Goal: Task Accomplishment & Management: Complete application form

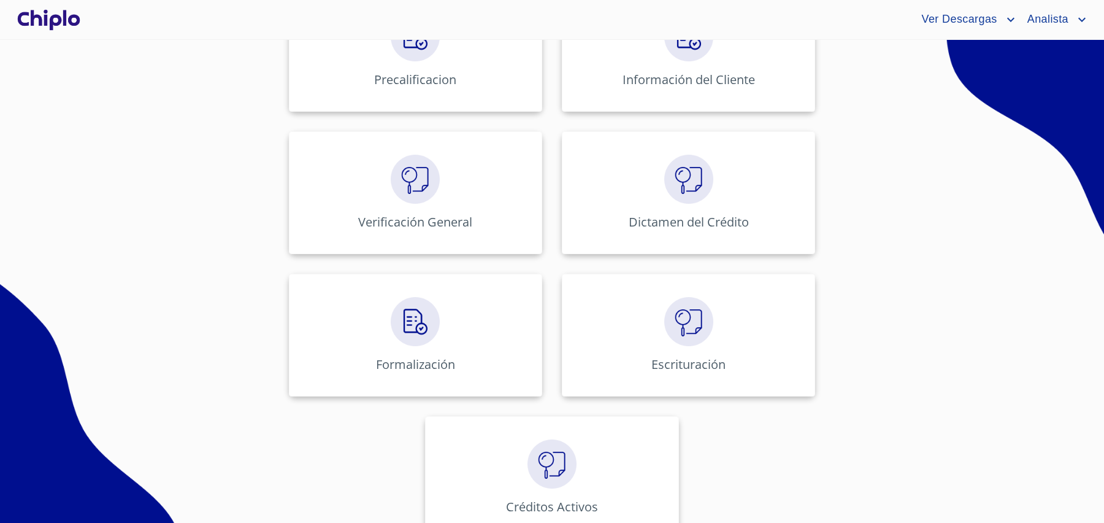
scroll to position [556, 0]
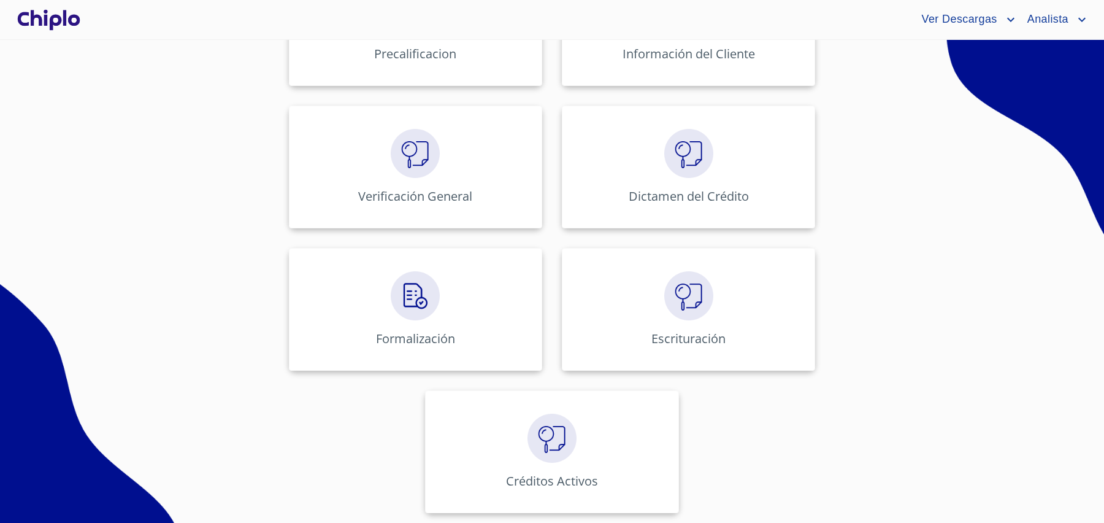
click at [235, 207] on div "Administración de Créditos Leads Agentes Inmobiliarios Desarrolladores Precalif…" at bounding box center [552, 96] width 761 height 854
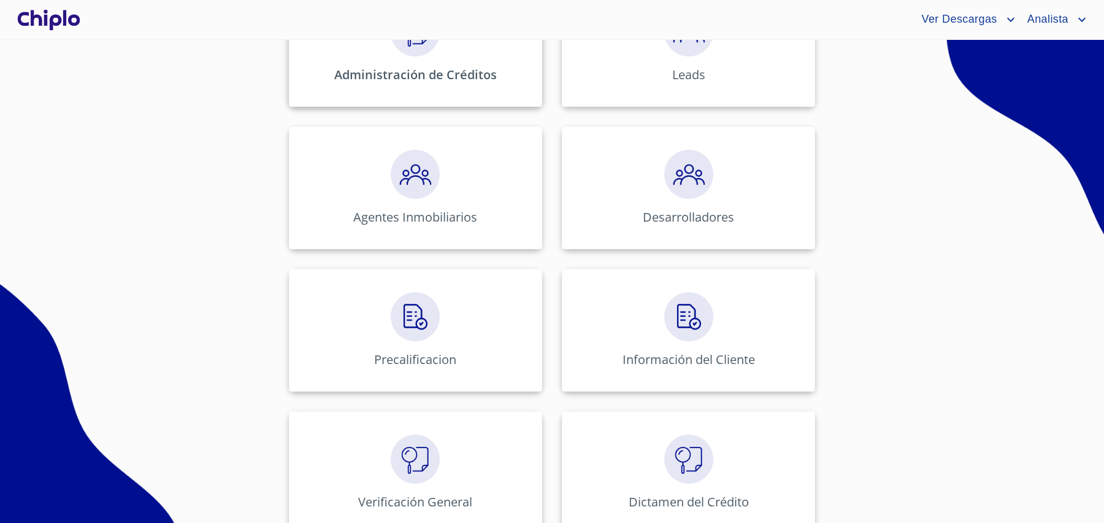
scroll to position [0, 0]
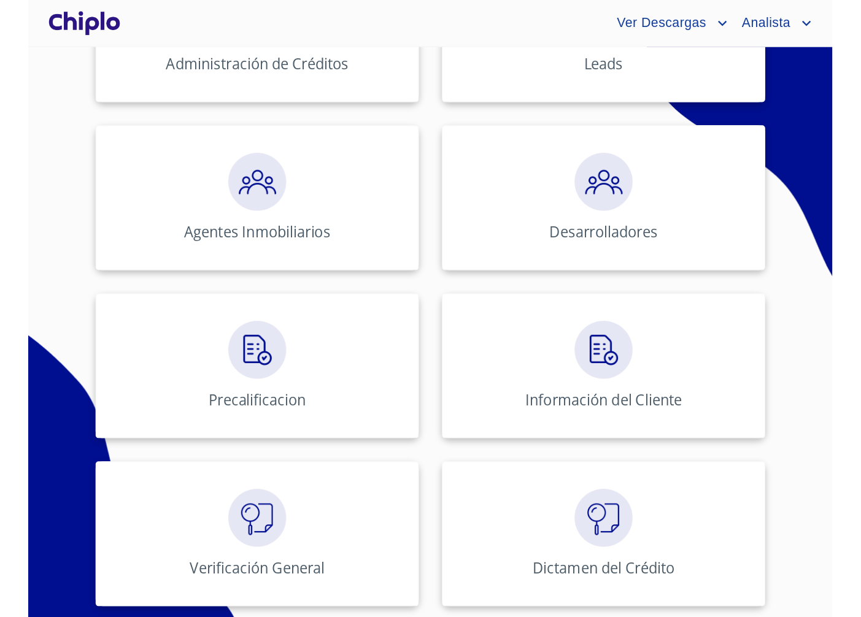
scroll to position [191, 0]
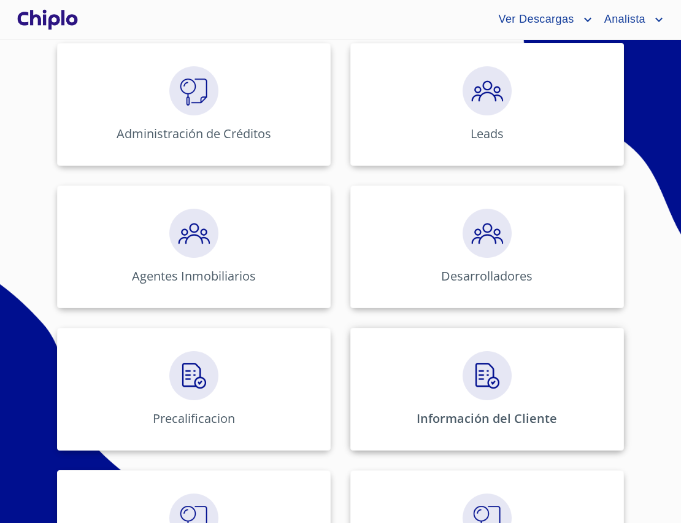
click at [472, 409] on div "Información del Cliente" at bounding box center [487, 389] width 274 height 123
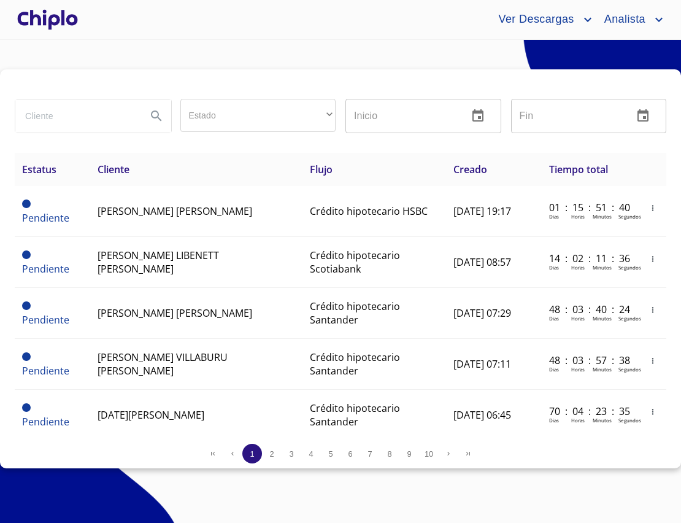
click at [112, 126] on input "search" at bounding box center [75, 115] width 121 height 33
type input "maya"
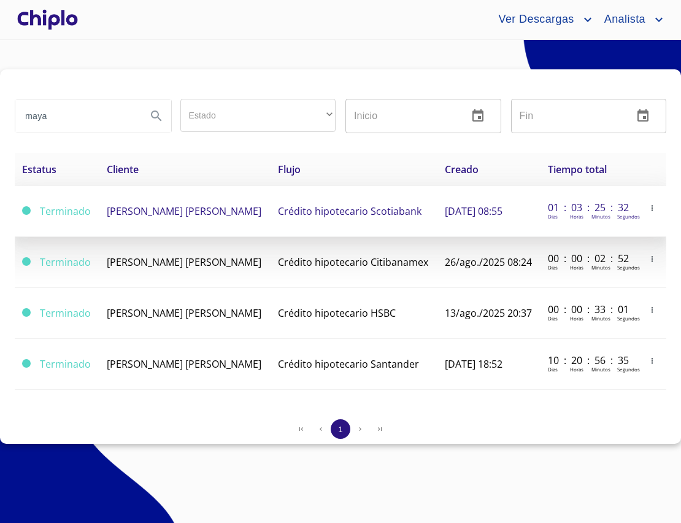
click at [208, 228] on td "[PERSON_NAME] [PERSON_NAME]" at bounding box center [184, 211] width 171 height 51
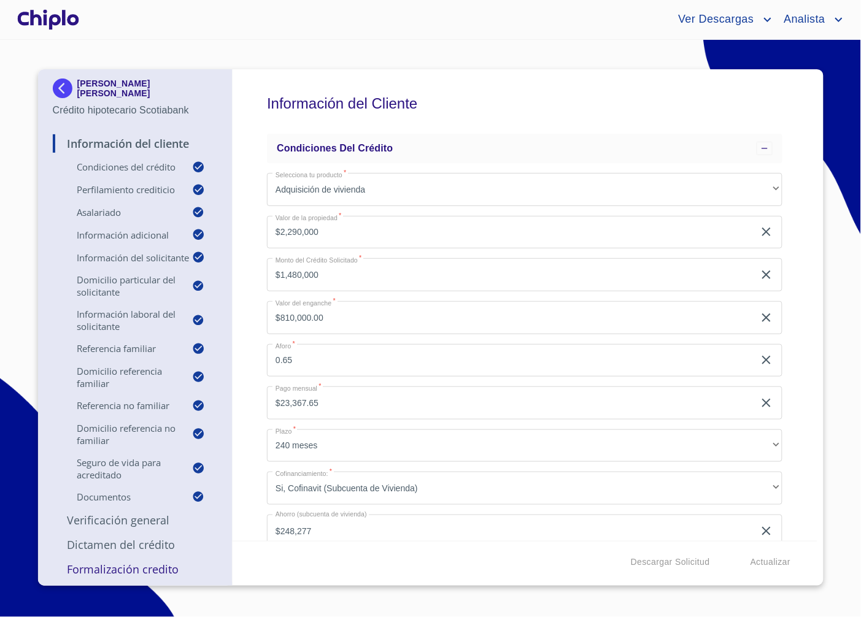
click at [340, 234] on input "$2,290,000" at bounding box center [510, 232] width 487 height 33
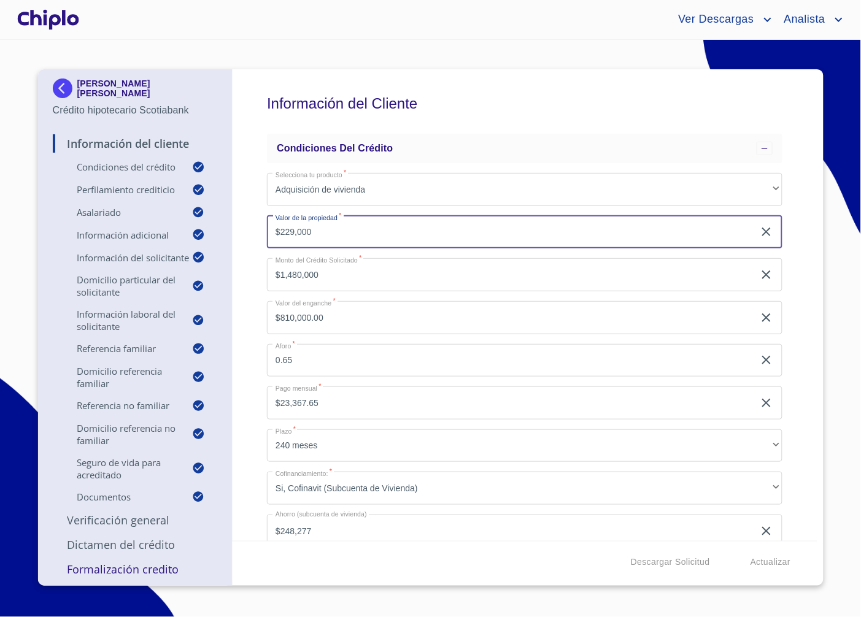
type input "$2,290,000"
click at [252, 256] on div "Información del Cliente Condiciones del Crédito Selecciona tu producto   * Adqu…" at bounding box center [525, 305] width 585 height 472
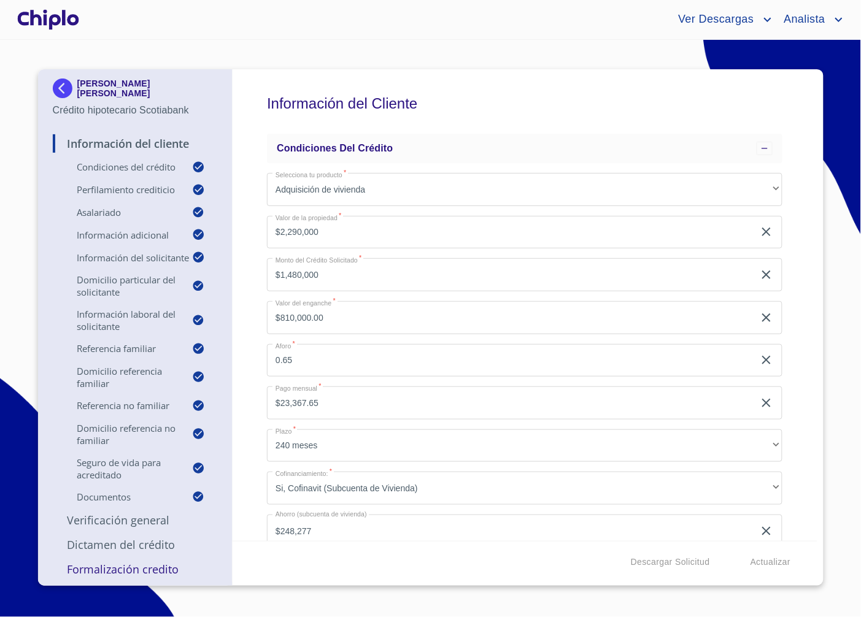
click at [340, 320] on input "$810,000.00" at bounding box center [510, 317] width 487 height 33
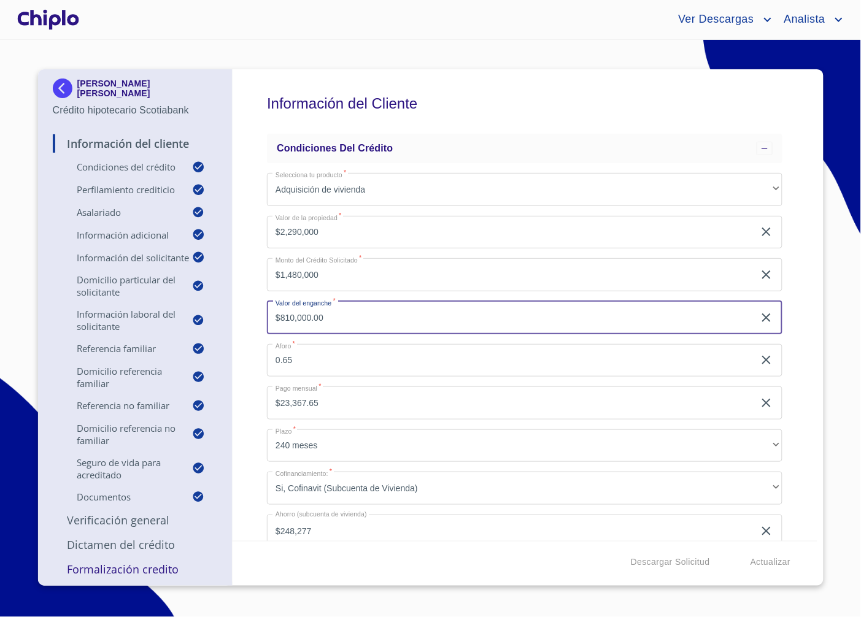
click at [340, 320] on input "$810,000.00" at bounding box center [510, 317] width 487 height 33
type input "$810,000"
click at [245, 332] on div "Información del Cliente Condiciones del Crédito Selecciona tu producto   * Adqu…" at bounding box center [525, 305] width 585 height 472
type input "$1,480,000.00"
type input "0.6462"
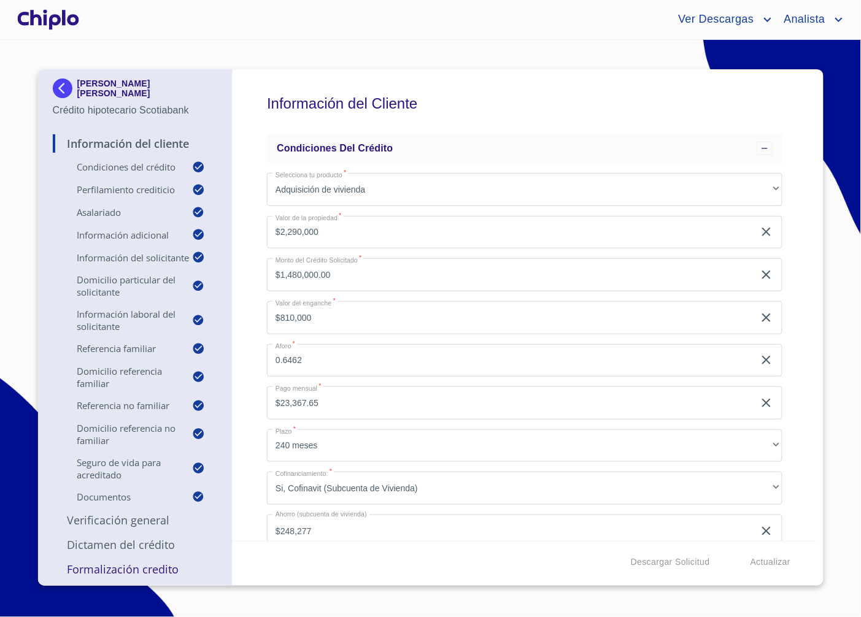
click at [541, 522] on div "Descargar Solicitud Actualizar" at bounding box center [525, 562] width 585 height 42
click at [657, 522] on span "Descargar Solicitud" at bounding box center [670, 562] width 79 height 15
click at [675, 522] on span "Descargar Solicitud" at bounding box center [670, 562] width 79 height 15
click at [669, 522] on span "Descargar Solicitud" at bounding box center [670, 562] width 79 height 15
click at [574, 522] on div "Descargar Solicitud Actualizar" at bounding box center [525, 562] width 585 height 42
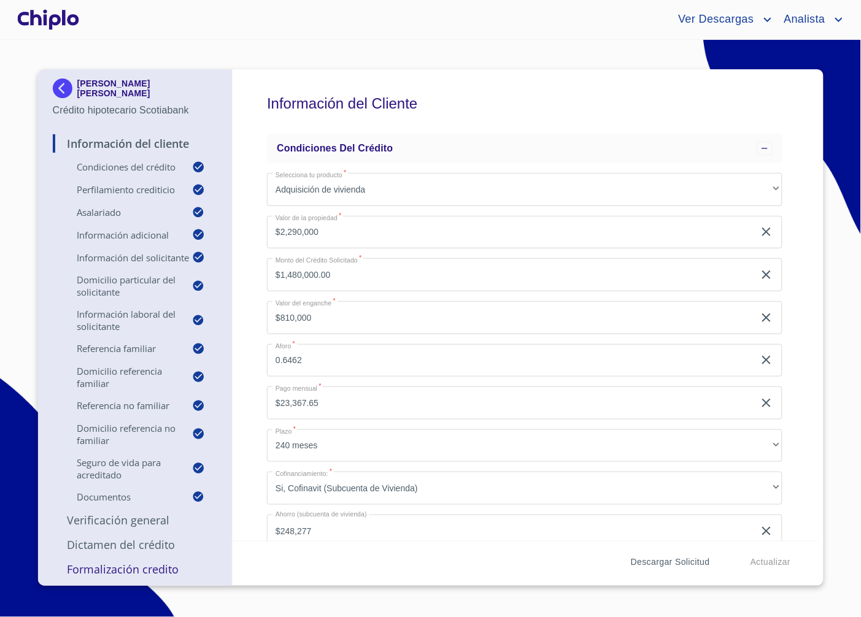
click at [659, 522] on span "Descargar Solicitud" at bounding box center [670, 562] width 79 height 15
drag, startPoint x: 154, startPoint y: 93, endPoint x: 90, endPoint y: 66, distance: 69.8
click at [90, 66] on section "MAYA ACAYACAQUETZI [PERSON_NAME] Crédito hipotecario Scotiabank Información del…" at bounding box center [430, 328] width 861 height 577
copy p "[PERSON_NAME] [PERSON_NAME]"
